Goal: Find specific page/section

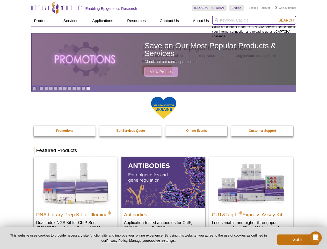
click at [254, 20] on input "search" at bounding box center [254, 20] width 84 height 9
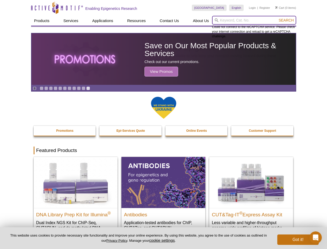
click at [286, 20] on span "Search" at bounding box center [286, 20] width 15 height 4
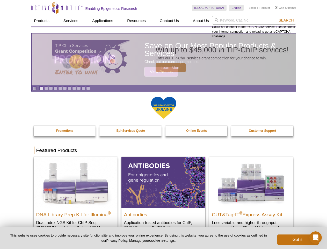
click at [34, 88] on icon "Pause" at bounding box center [34, 88] width 3 height 3
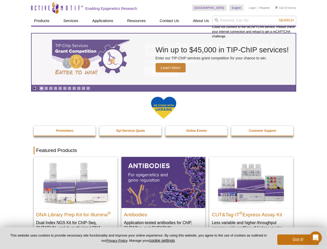
click at [41, 88] on link "Go to slide 1" at bounding box center [42, 88] width 4 height 4
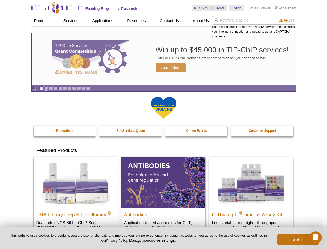
click at [46, 88] on link "Go to slide 2" at bounding box center [46, 88] width 4 height 4
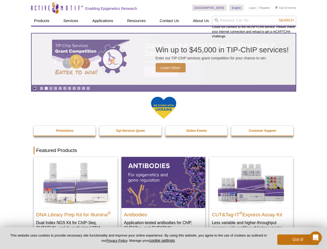
click at [51, 88] on link "Go to slide 3" at bounding box center [51, 88] width 4 height 4
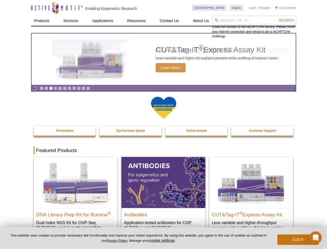
click at [55, 88] on link "Go to slide 4" at bounding box center [56, 88] width 4 height 4
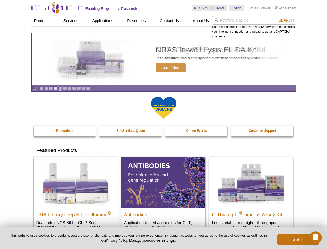
click at [60, 88] on link "Go to slide 5" at bounding box center [60, 88] width 4 height 4
click at [65, 88] on link "Go to slide 6" at bounding box center [65, 88] width 4 height 4
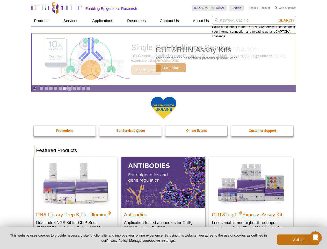
click at [69, 88] on link "Go to slide 7" at bounding box center [70, 88] width 4 height 4
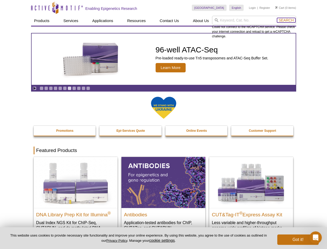
click at [286, 20] on span "Search" at bounding box center [286, 20] width 15 height 4
